Goal: Task Accomplishment & Management: Manage account settings

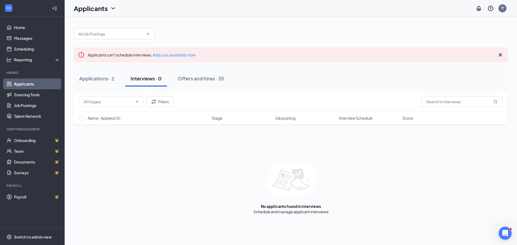
click at [29, 82] on link "Applicants" at bounding box center [37, 84] width 46 height 11
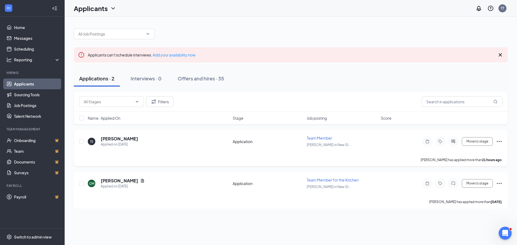
click at [321, 140] on span "Team Member" at bounding box center [319, 138] width 26 height 5
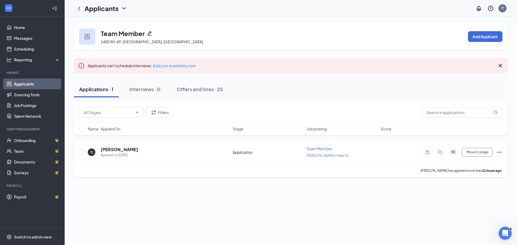
click at [499, 154] on icon "Ellipses" at bounding box center [499, 152] width 6 height 6
click at [123, 149] on h5 "[PERSON_NAME]" at bounding box center [119, 150] width 37 height 6
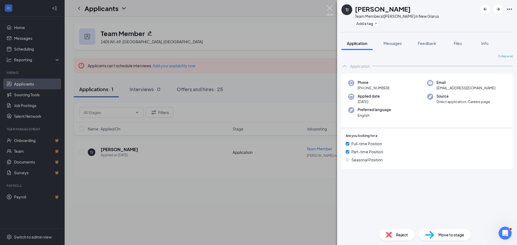
drag, startPoint x: 327, startPoint y: 8, endPoint x: 338, endPoint y: 3, distance: 12.1
click at [326, 8] on img at bounding box center [329, 10] width 7 height 10
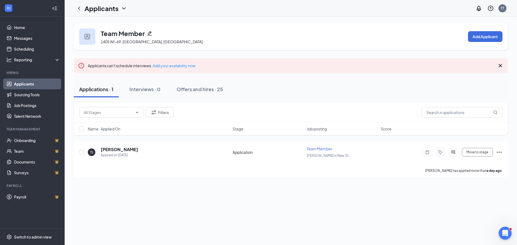
click at [100, 91] on div "Applications · 1" at bounding box center [96, 89] width 34 height 7
click at [101, 91] on div "Applications · 1" at bounding box center [96, 89] width 34 height 7
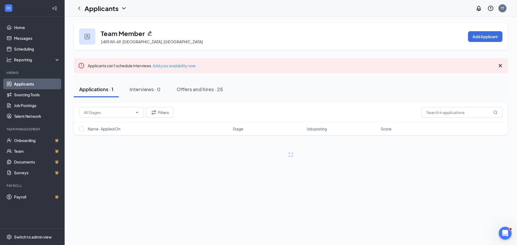
click at [101, 91] on div "Applications · 1" at bounding box center [96, 89] width 34 height 7
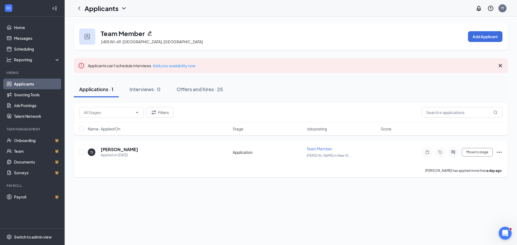
click at [498, 152] on icon "Ellipses" at bounding box center [499, 152] width 6 height 6
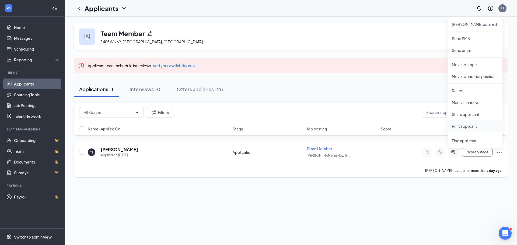
click at [470, 127] on p "Print applicant" at bounding box center [474, 125] width 46 height 5
